Goal: Task Accomplishment & Management: Complete application form

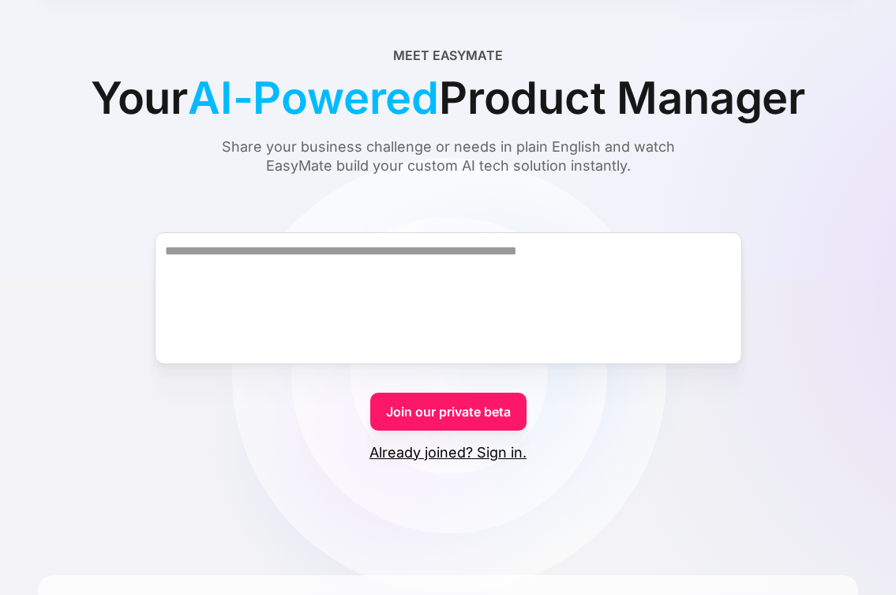
click at [501, 457] on link "Already joined? Sign in." at bounding box center [448, 452] width 157 height 19
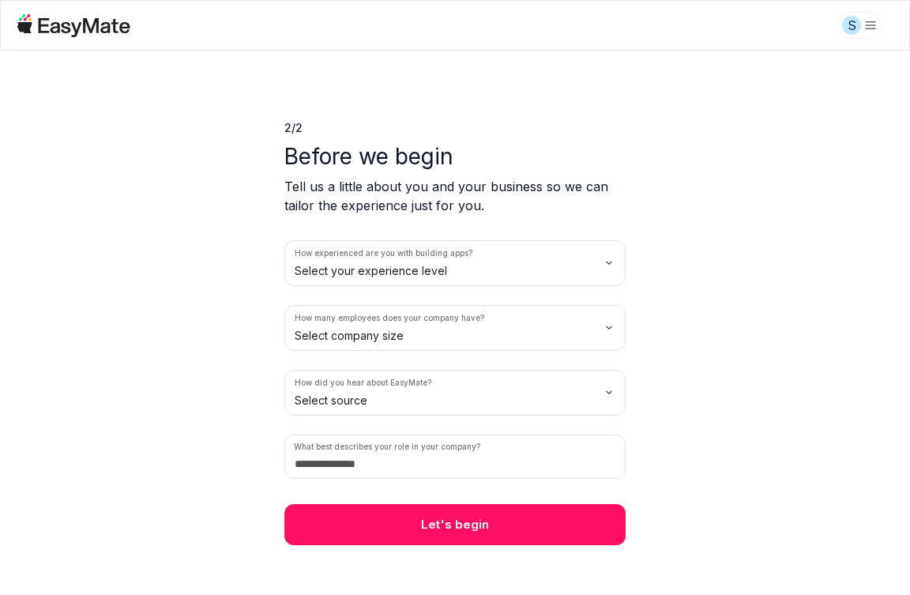
click at [388, 272] on html "S 2 / 2 Before we begin Tell us a little about you and your business so we can …" at bounding box center [455, 297] width 910 height 595
click at [387, 329] on html "S 2 / 2 Before we begin Tell us a little about you and your business so we can …" at bounding box center [455, 297] width 910 height 595
click at [379, 404] on html "S 2 / 2 Before we begin Tell us a little about you and your business so we can …" at bounding box center [455, 297] width 910 height 595
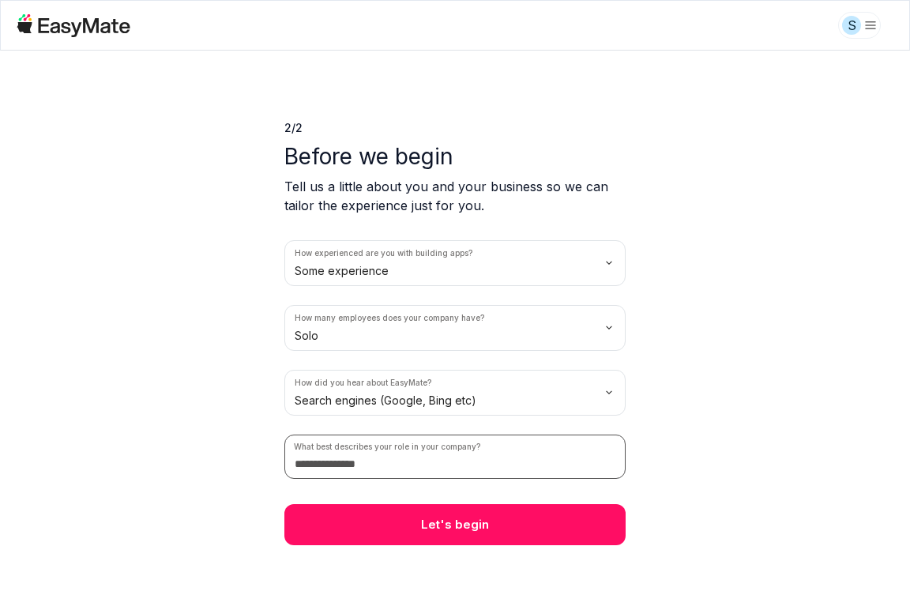
click at [407, 468] on input at bounding box center [454, 456] width 341 height 44
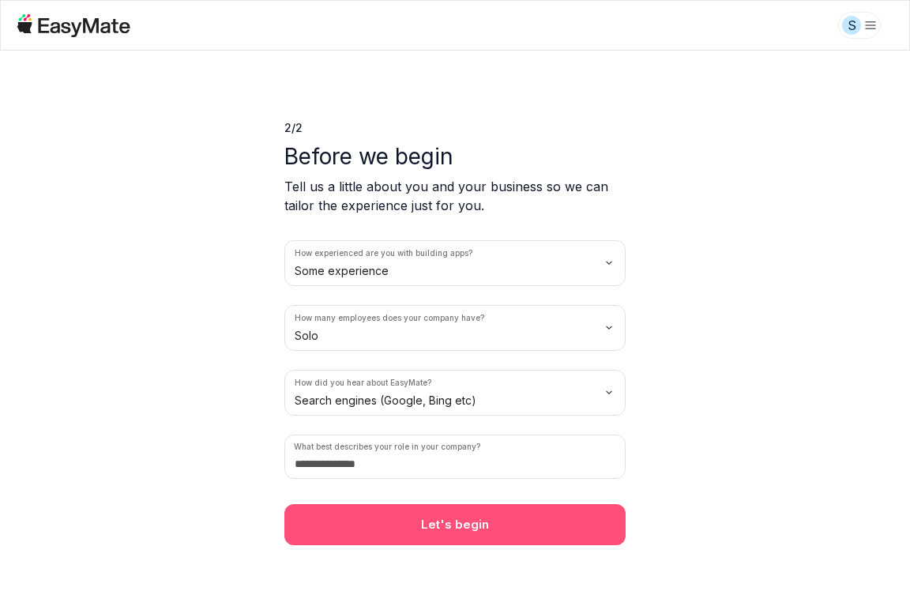
click at [422, 514] on button "Let's begin" at bounding box center [454, 524] width 341 height 41
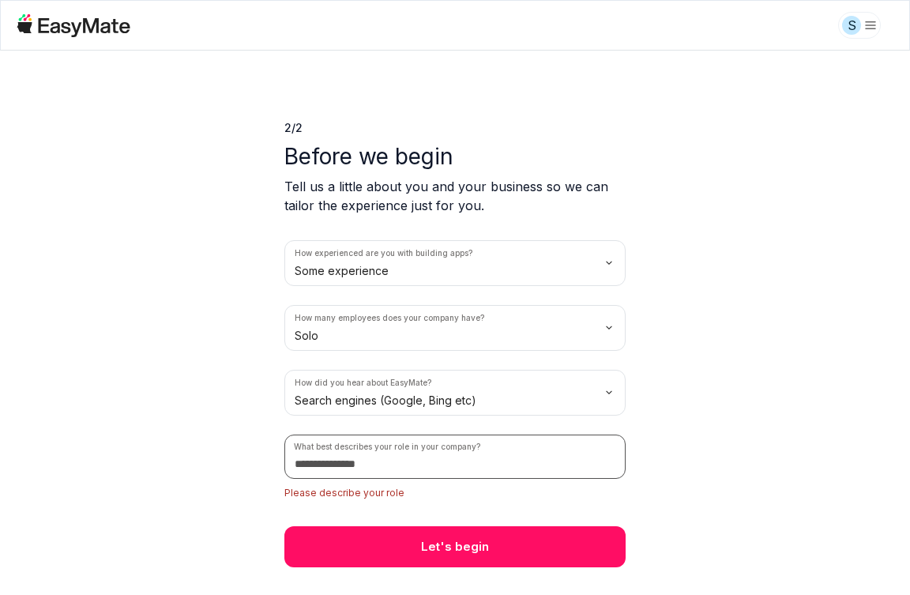
click at [404, 475] on input at bounding box center [454, 456] width 341 height 44
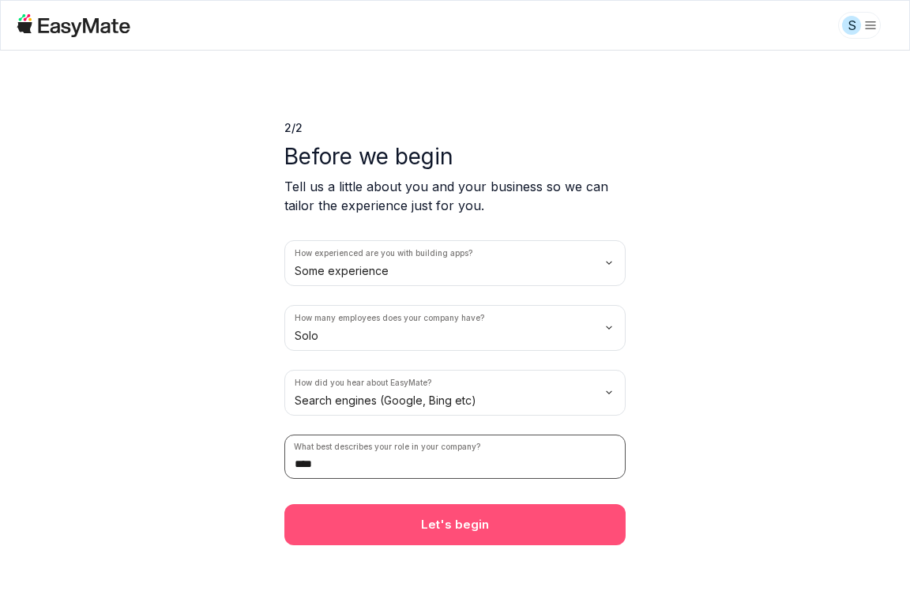
type input "****"
click at [438, 517] on button "Let's begin" at bounding box center [454, 524] width 341 height 41
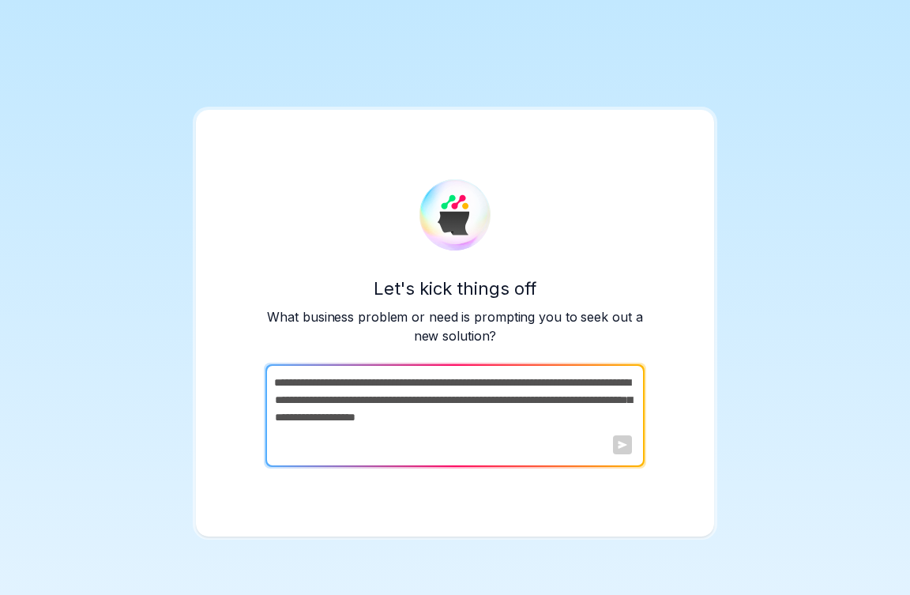
click at [445, 415] on textarea at bounding box center [453, 415] width 376 height 103
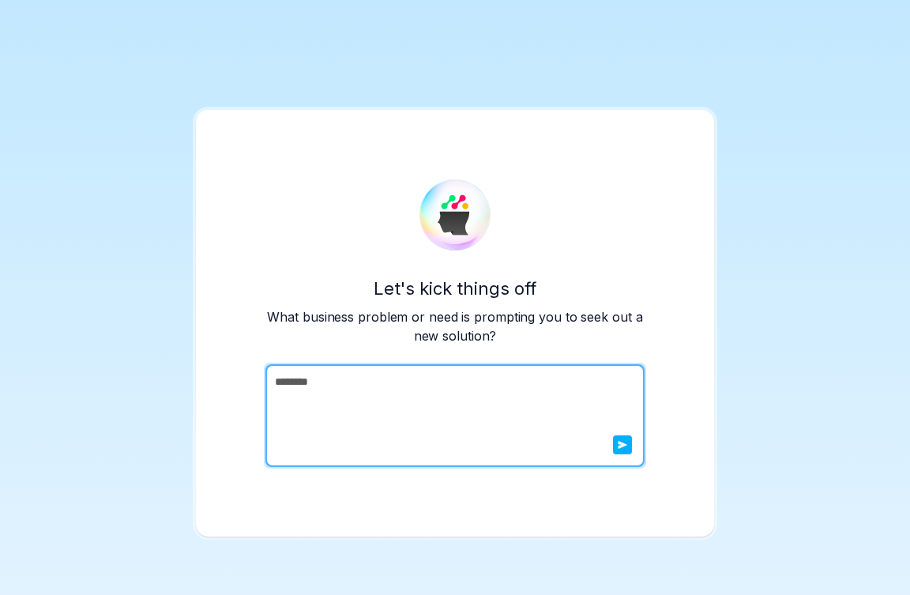
type textarea "********"
click at [617, 445] on button "submit" at bounding box center [622, 444] width 19 height 19
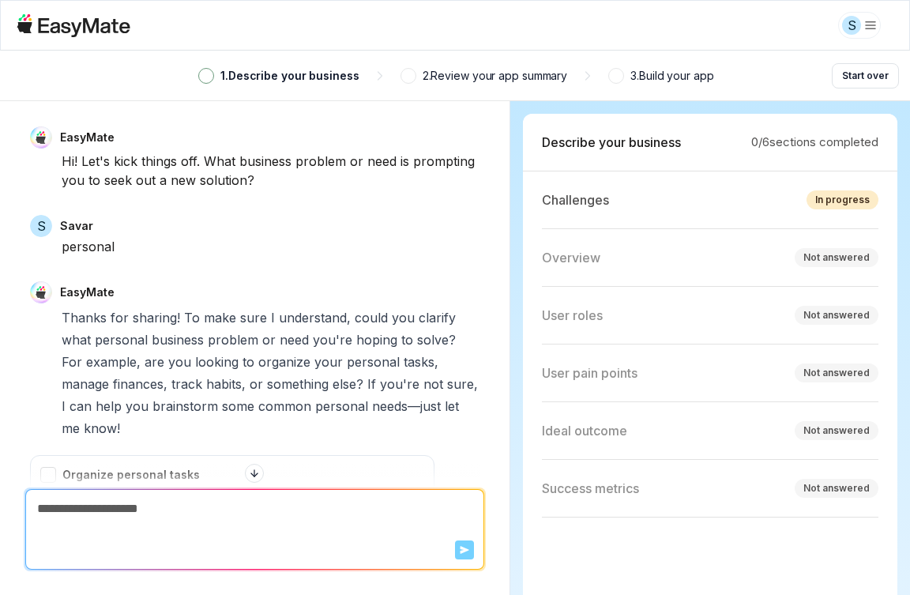
click at [878, 21] on html "S 1 . Describe your business 2 . Review your app summary 3 . Build your app Sta…" at bounding box center [455, 297] width 910 height 595
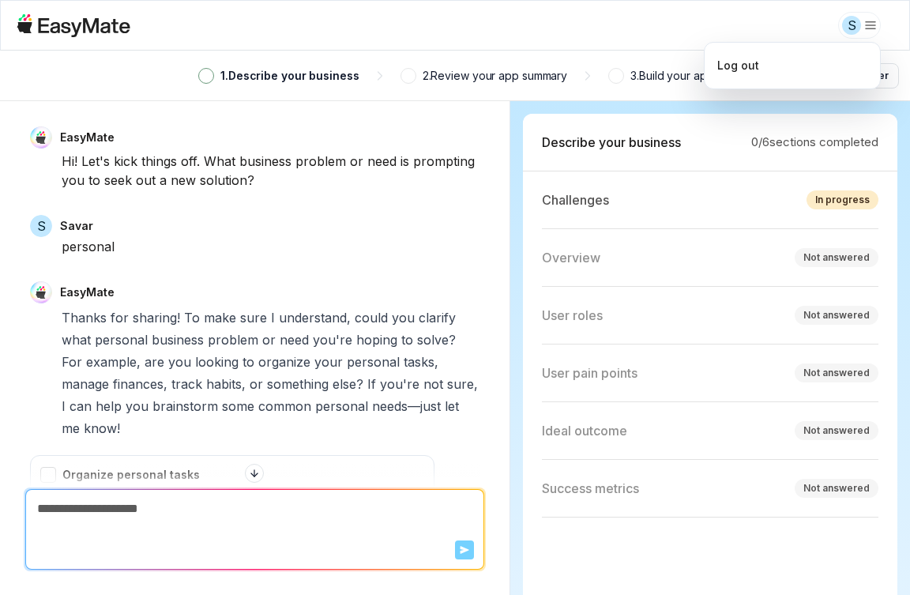
click at [603, 22] on html "S 1 . Describe your business 2 . Review your app summary 3 . Build your app Sta…" at bounding box center [455, 297] width 910 height 595
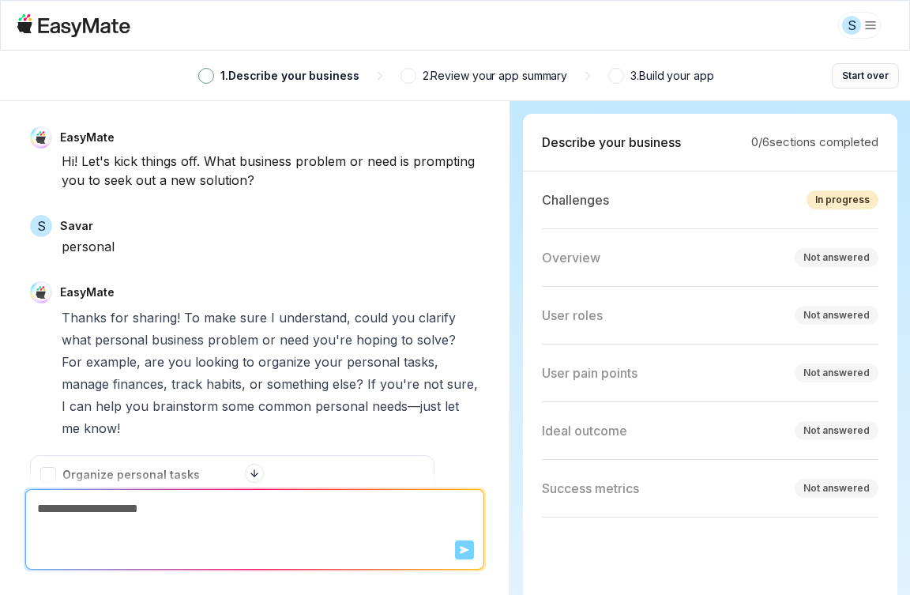
click at [872, 78] on button "Start over" at bounding box center [865, 75] width 67 height 25
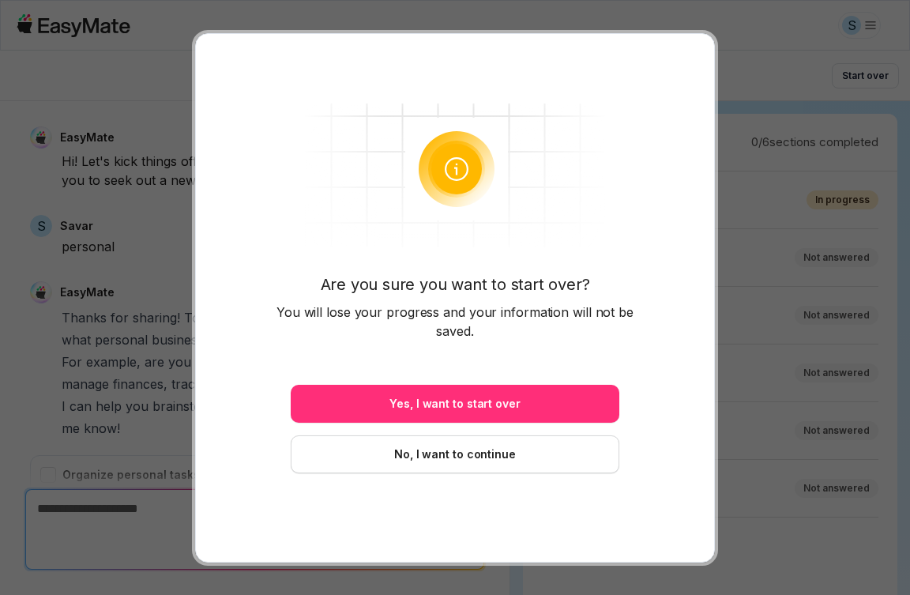
click at [570, 414] on button "Yes, I want to start over" at bounding box center [455, 404] width 329 height 38
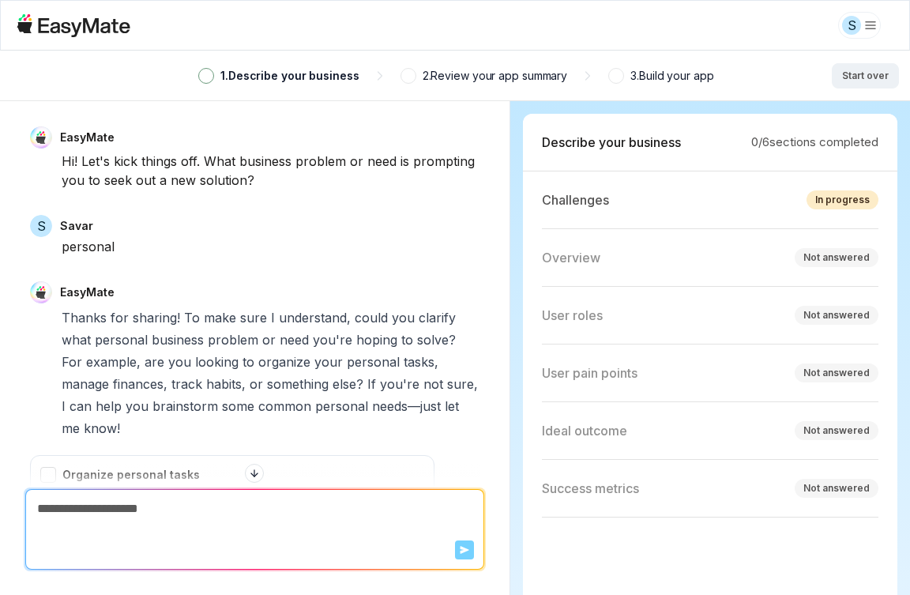
type textarea "*"
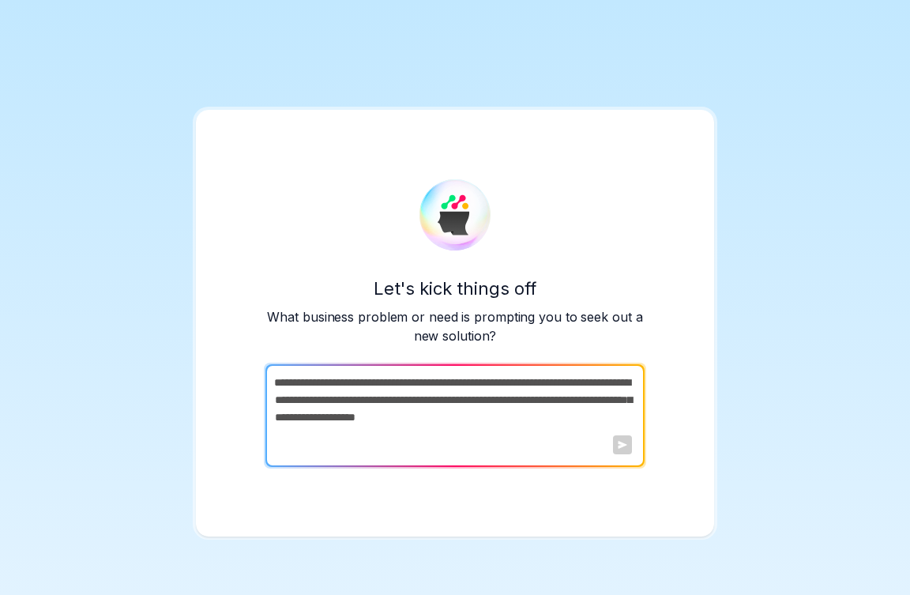
paste textarea "**********"
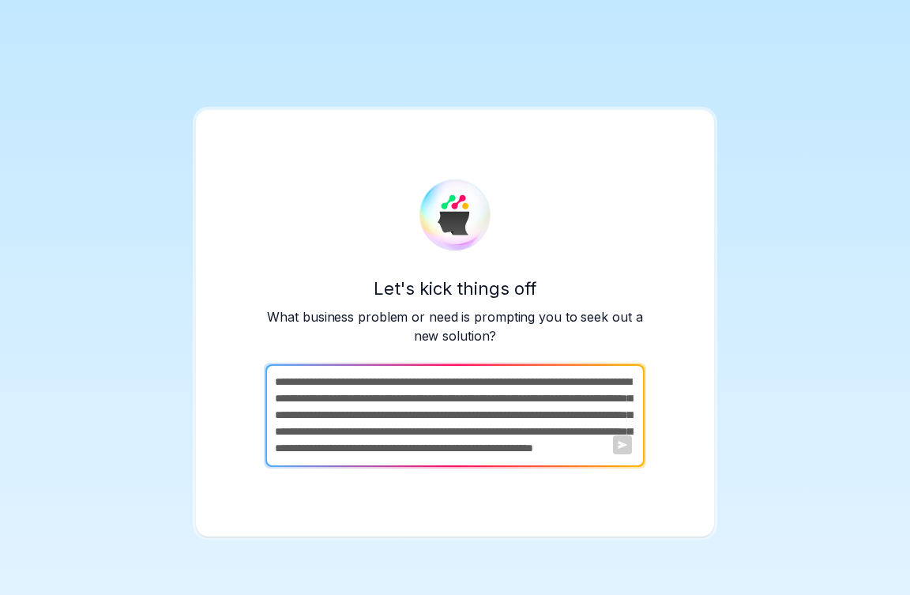
scroll to position [22, 0]
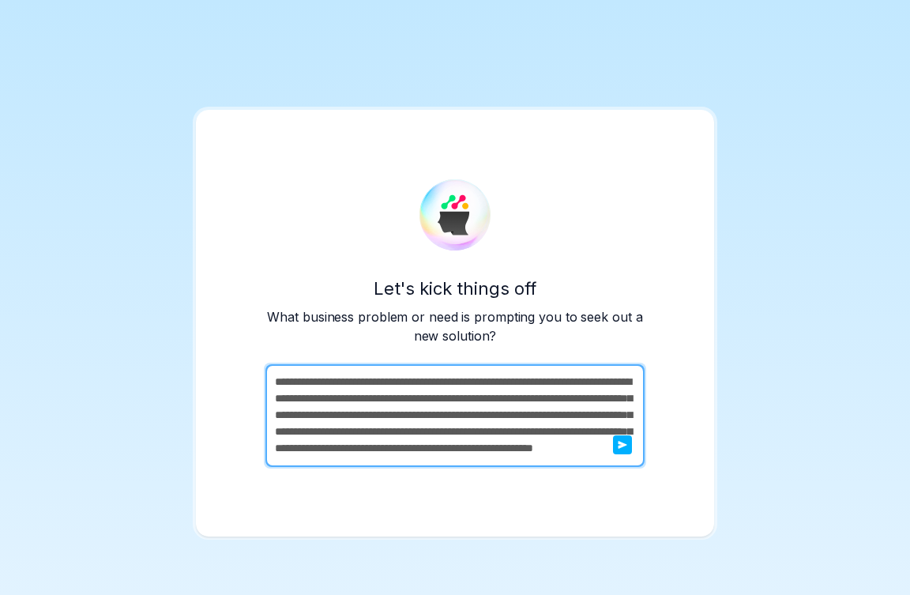
type textarea "**********"
click at [615, 445] on button "submit" at bounding box center [622, 444] width 19 height 19
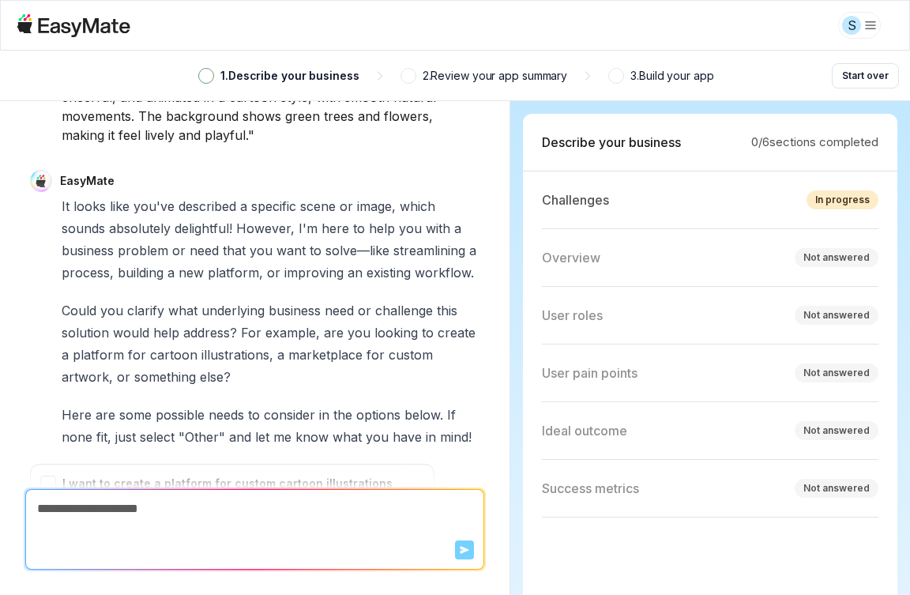
scroll to position [539, 0]
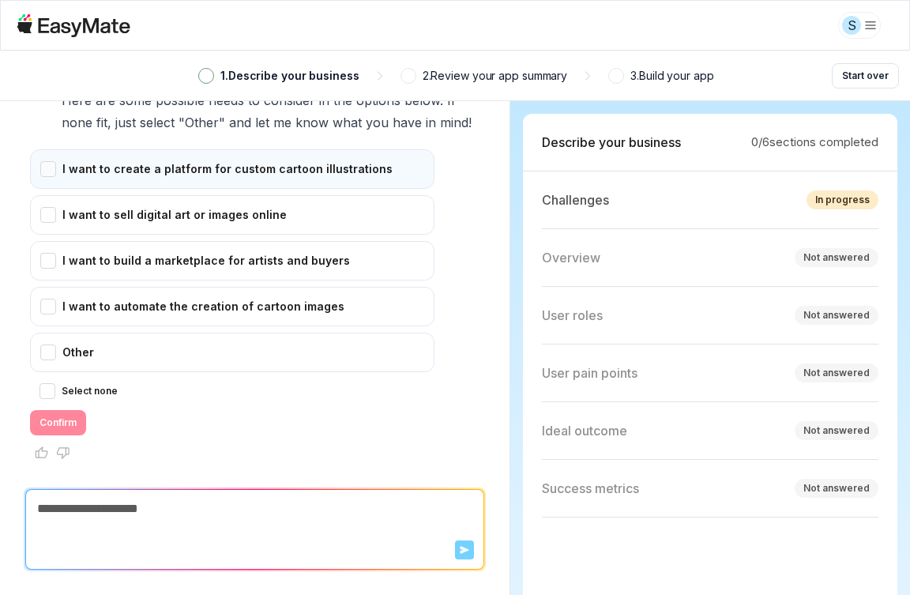
click at [58, 171] on div "I want to create a platform for custom cartoon illustrations" at bounding box center [232, 168] width 404 height 39
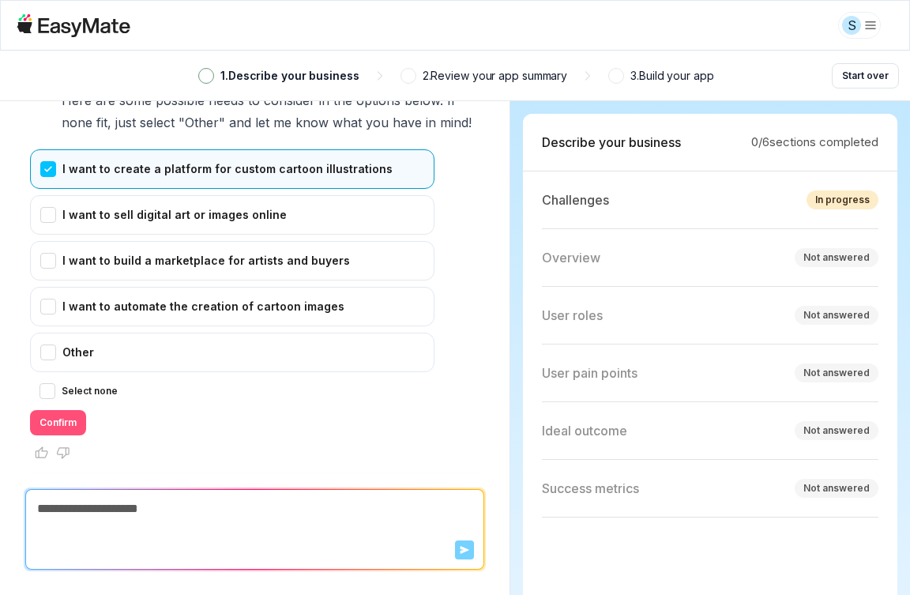
click at [57, 423] on button "Confirm" at bounding box center [58, 422] width 56 height 25
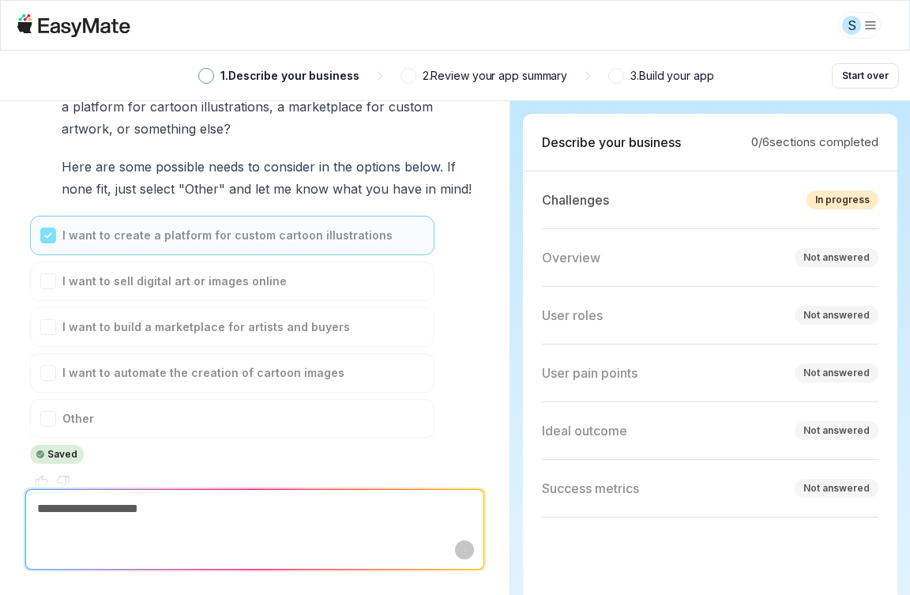
scroll to position [584, 0]
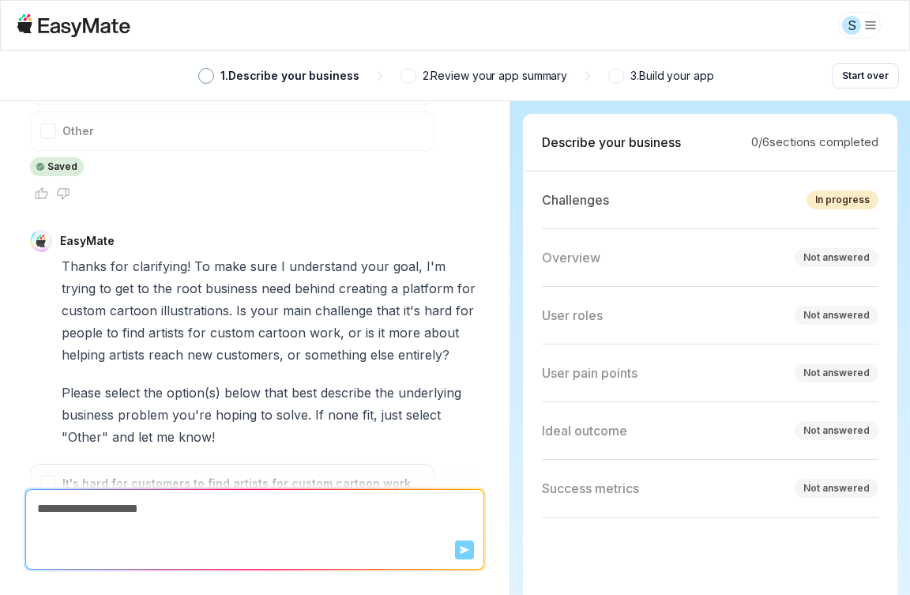
type textarea "*"
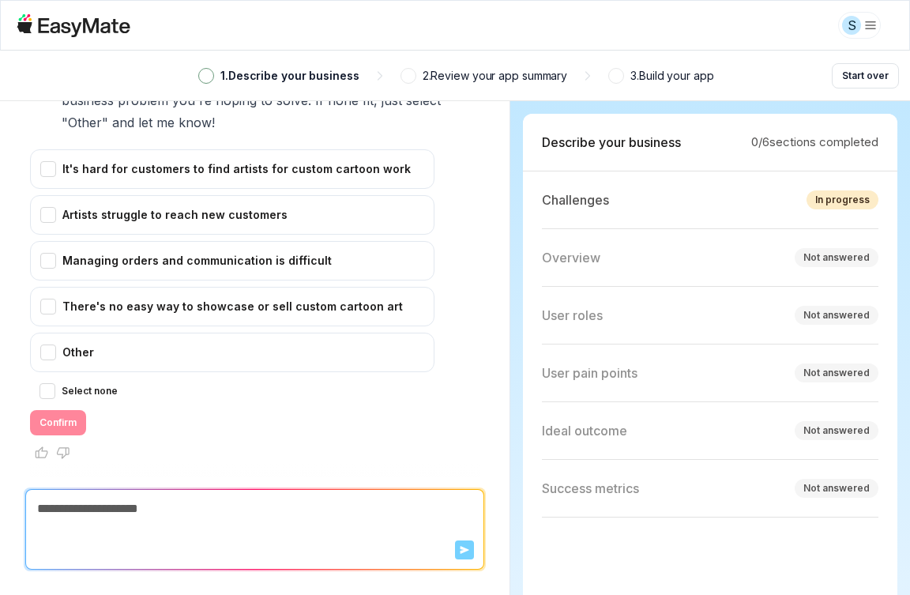
click at [851, 24] on html "S 1 . Describe your business 2 . Review your app summary 3 . Build your app Sta…" at bounding box center [455, 297] width 910 height 595
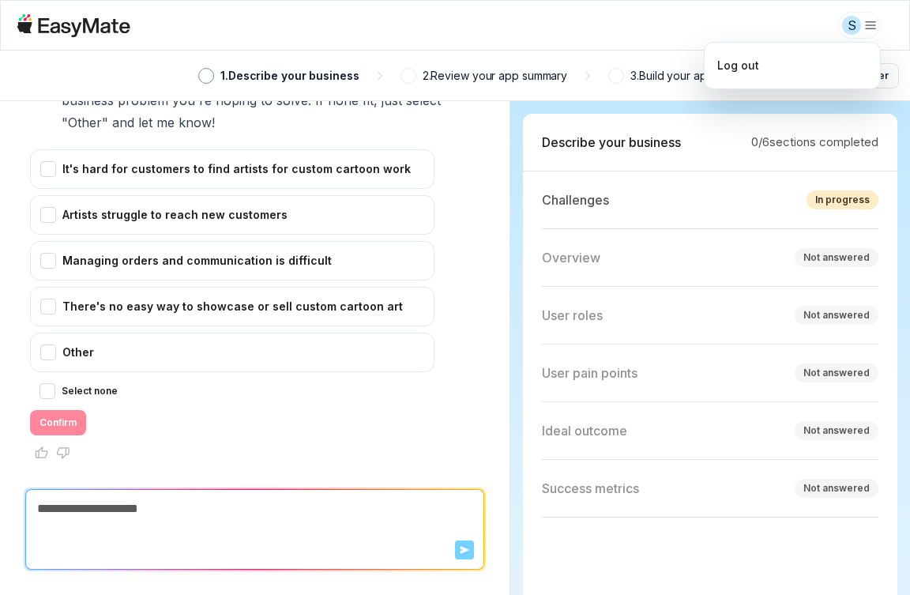
click at [848, 82] on div "Log out" at bounding box center [791, 66] width 175 height 46
click at [837, 73] on div "Log out" at bounding box center [792, 65] width 163 height 33
